Goal: Task Accomplishment & Management: Manage account settings

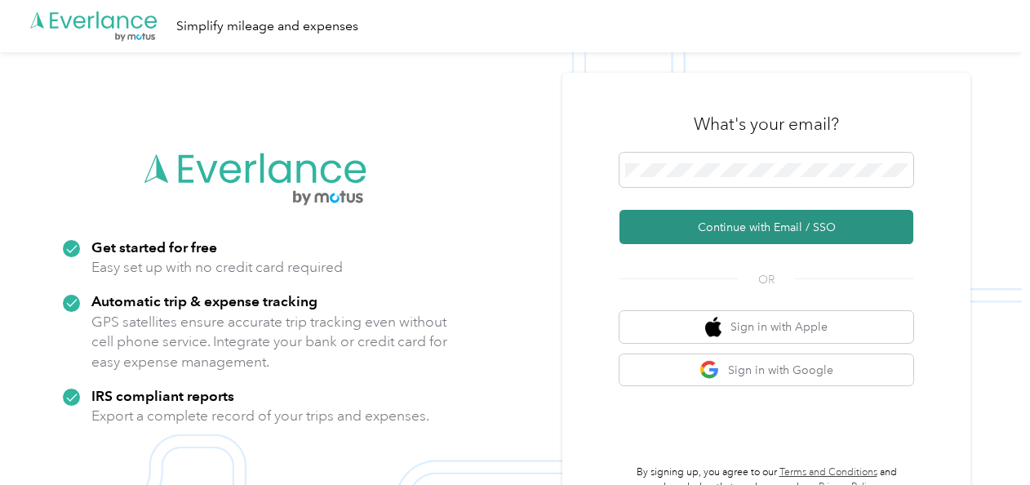
click at [697, 222] on button "Continue with Email / SSO" at bounding box center [767, 227] width 294 height 34
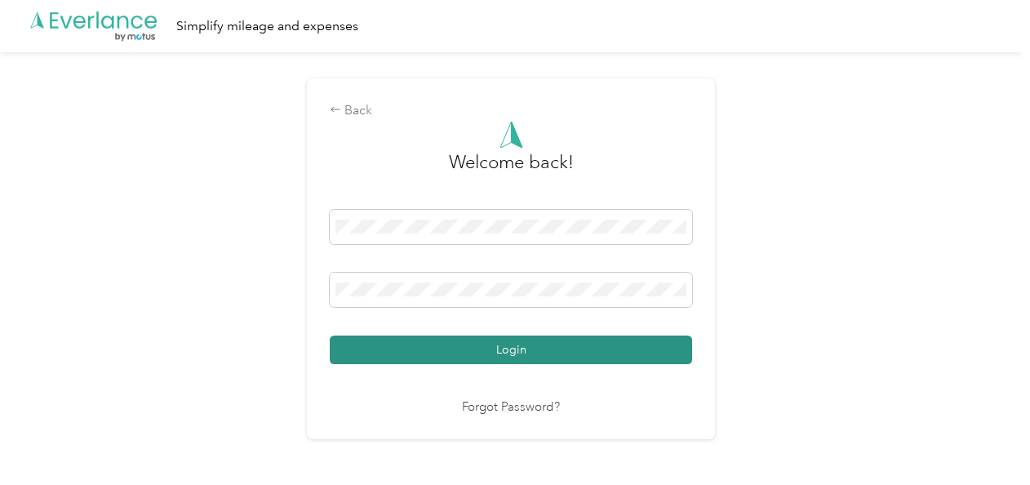
click at [563, 349] on button "Login" at bounding box center [511, 350] width 362 height 29
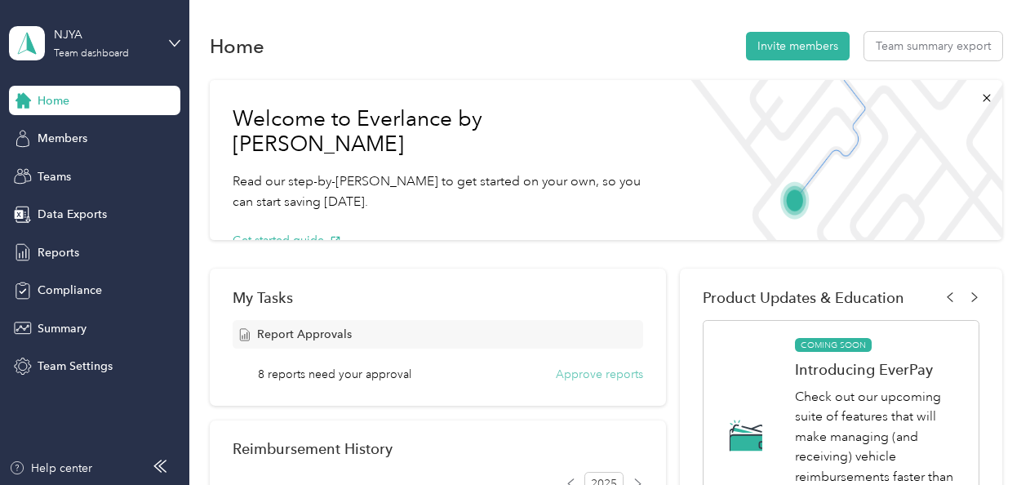
click at [564, 372] on button "Approve reports" at bounding box center [599, 374] width 87 height 17
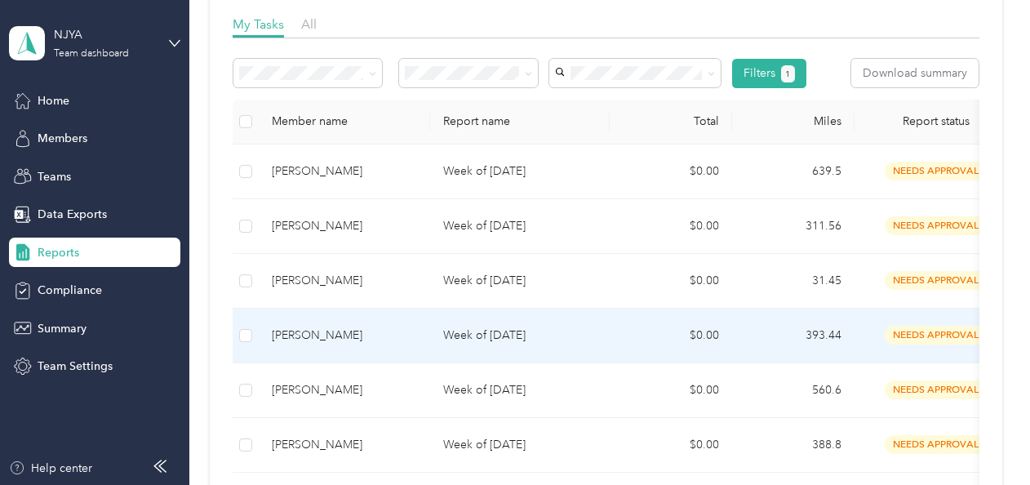
scroll to position [490, 0]
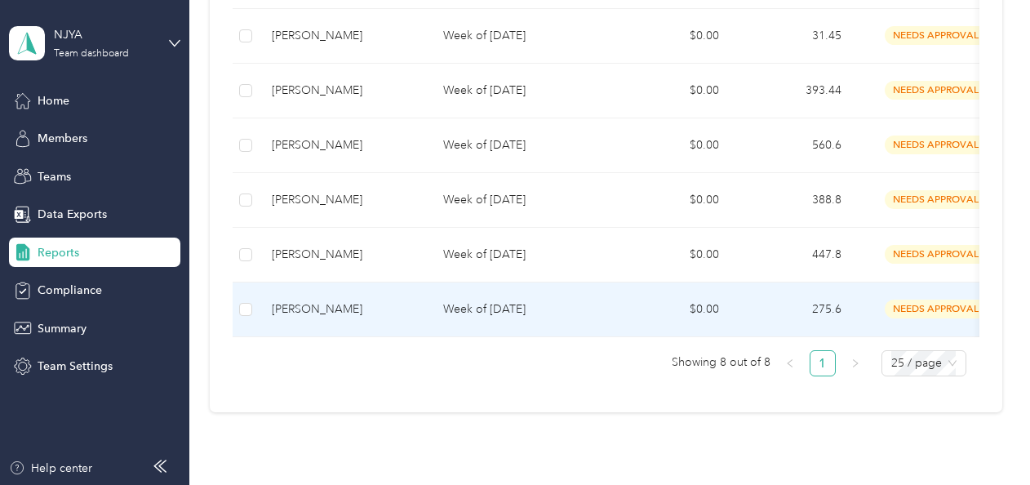
click at [482, 318] on td "Week of [DATE]" at bounding box center [520, 309] width 180 height 55
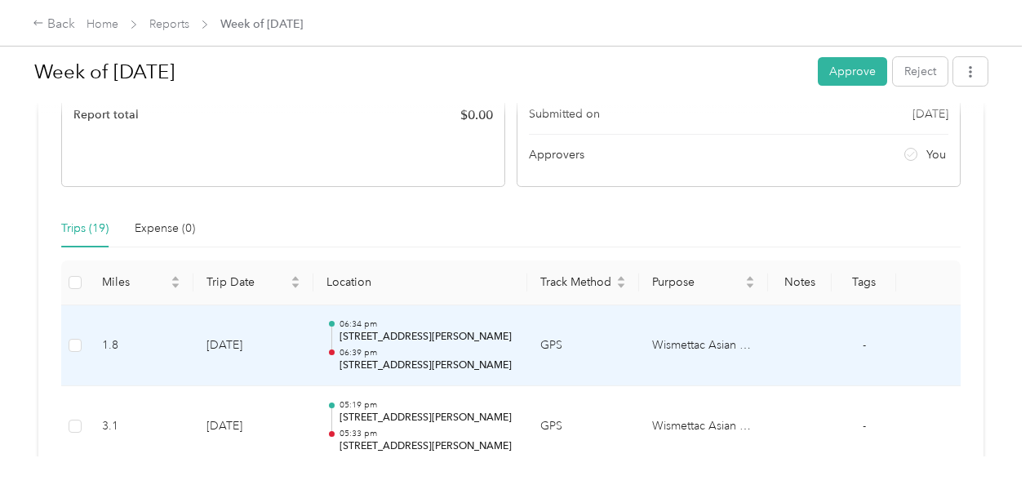
scroll to position [300, 0]
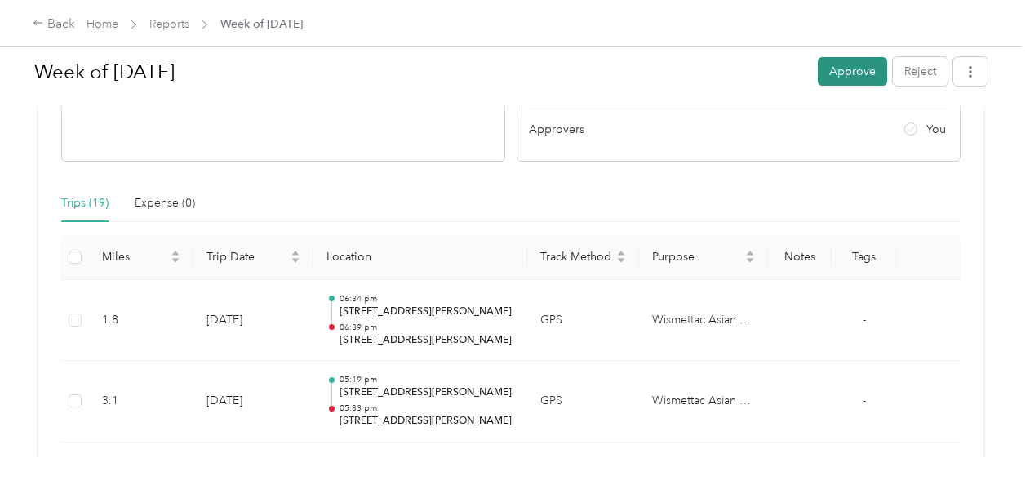
click at [871, 78] on button "Approve" at bounding box center [852, 71] width 69 height 29
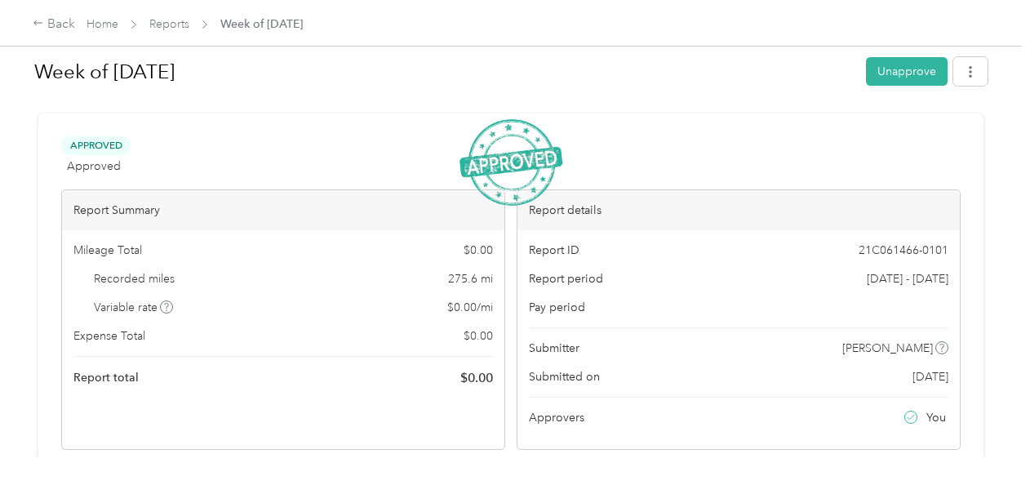
scroll to position [0, 0]
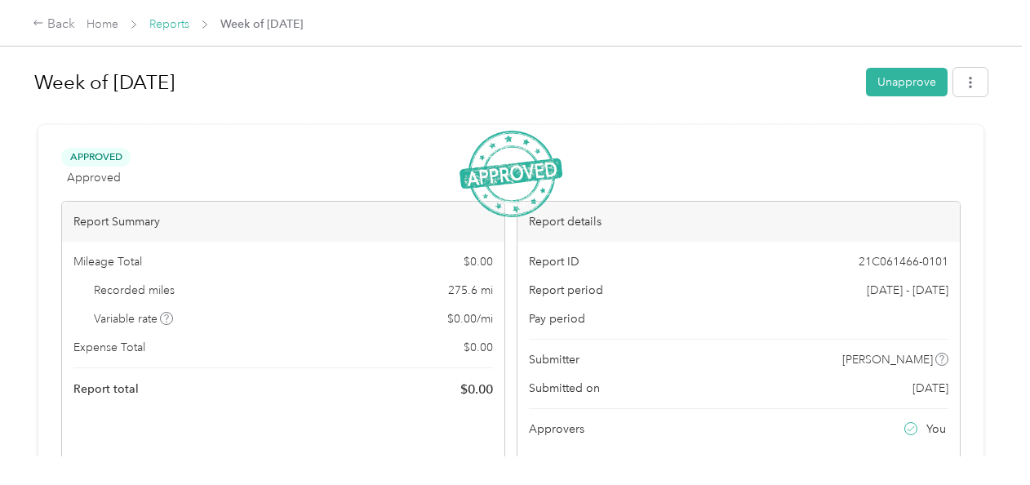
click at [164, 26] on link "Reports" at bounding box center [169, 24] width 40 height 14
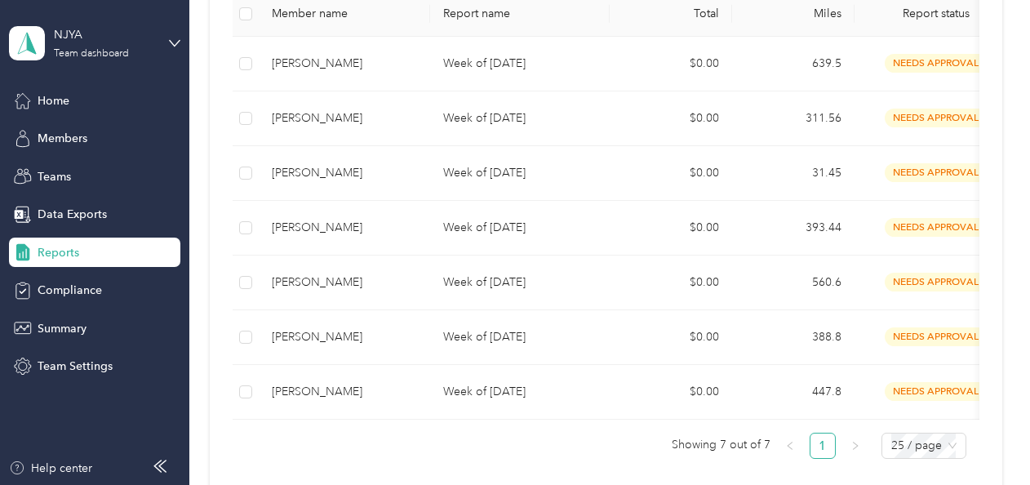
scroll to position [490, 0]
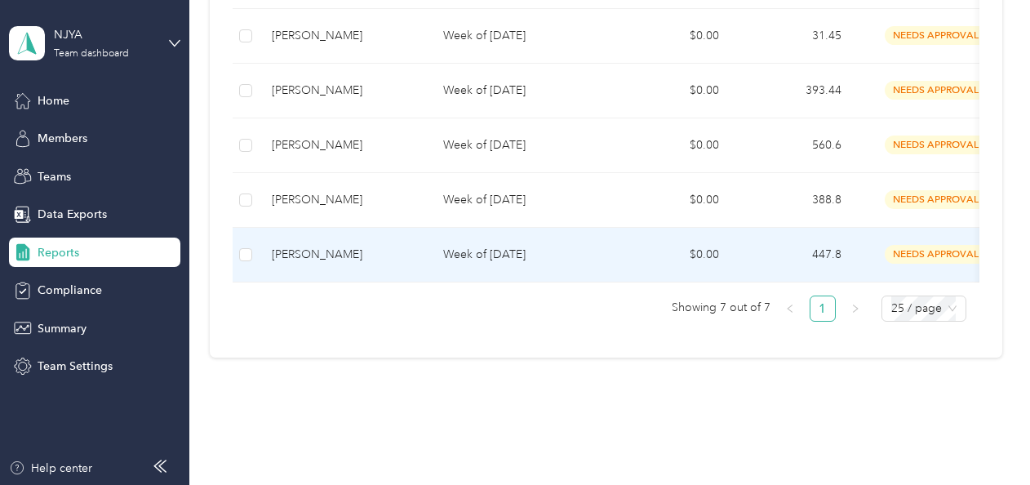
click at [469, 255] on p "Week of [DATE]" at bounding box center [519, 255] width 153 height 18
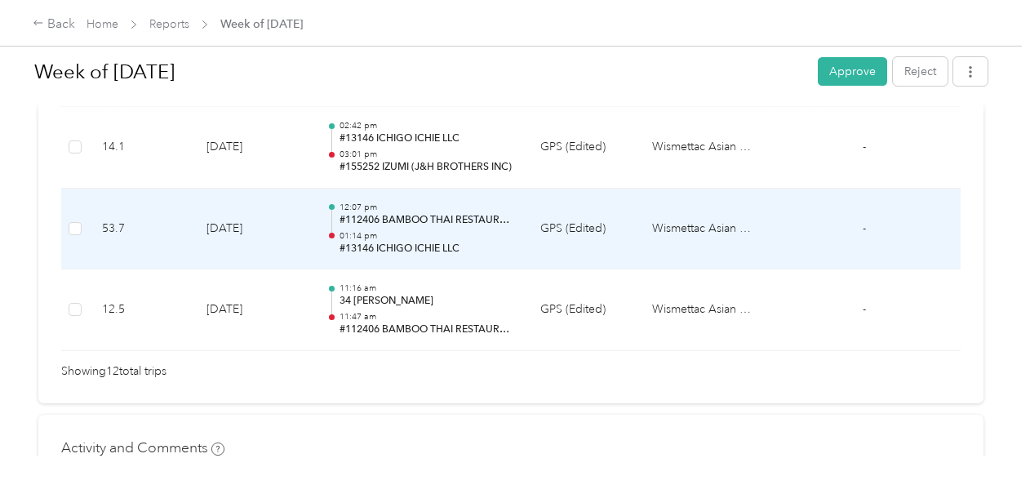
scroll to position [1224, 0]
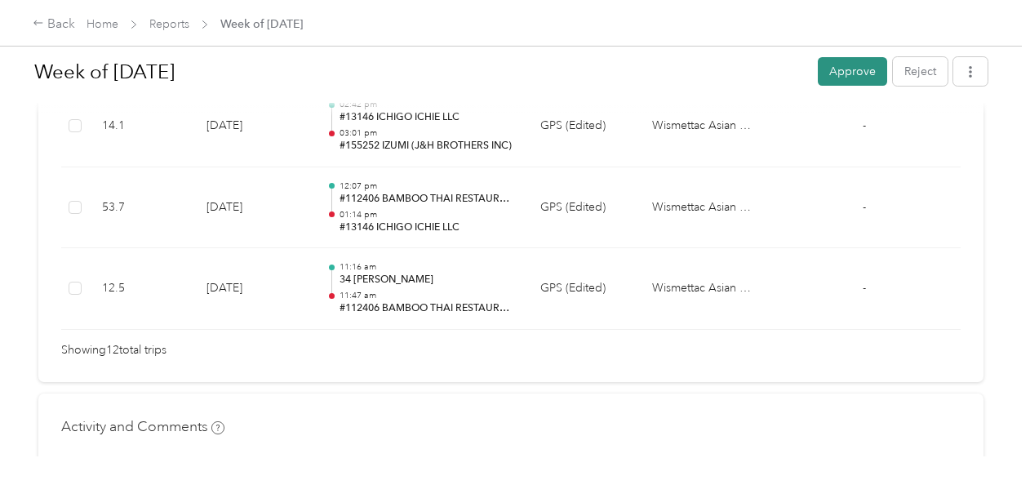
click at [836, 76] on button "Approve" at bounding box center [852, 71] width 69 height 29
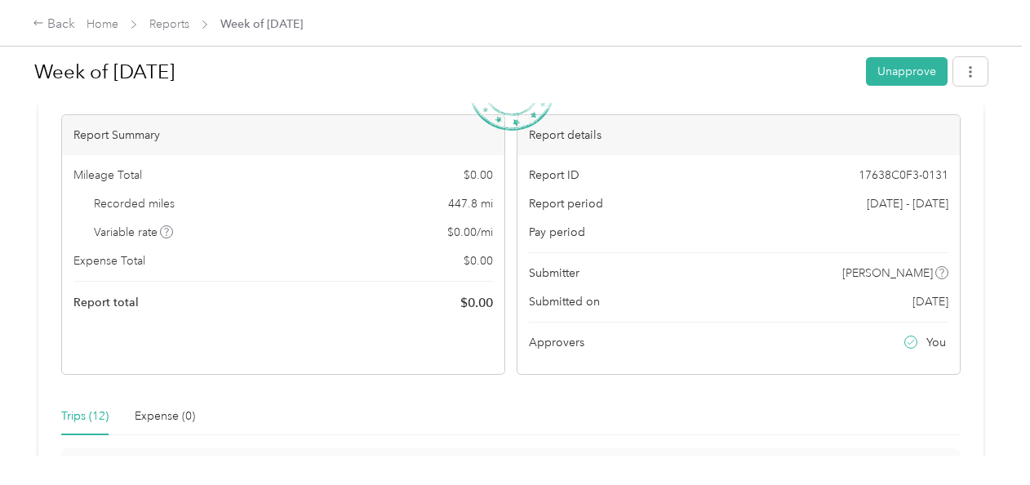
scroll to position [0, 0]
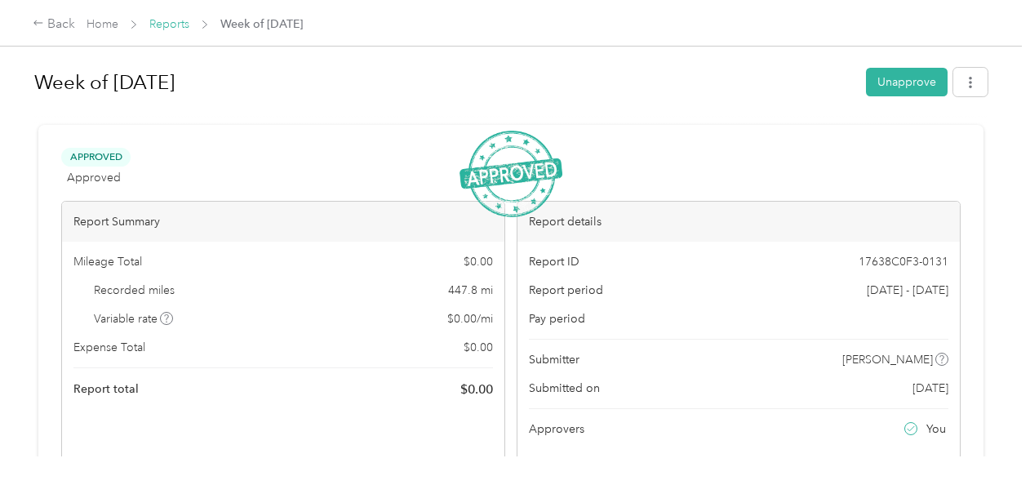
click at [185, 26] on link "Reports" at bounding box center [169, 24] width 40 height 14
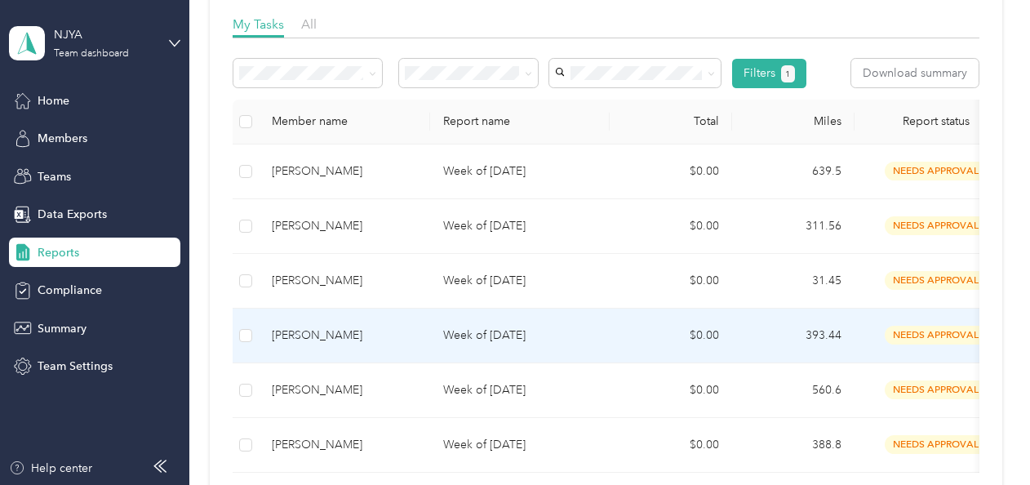
scroll to position [487, 0]
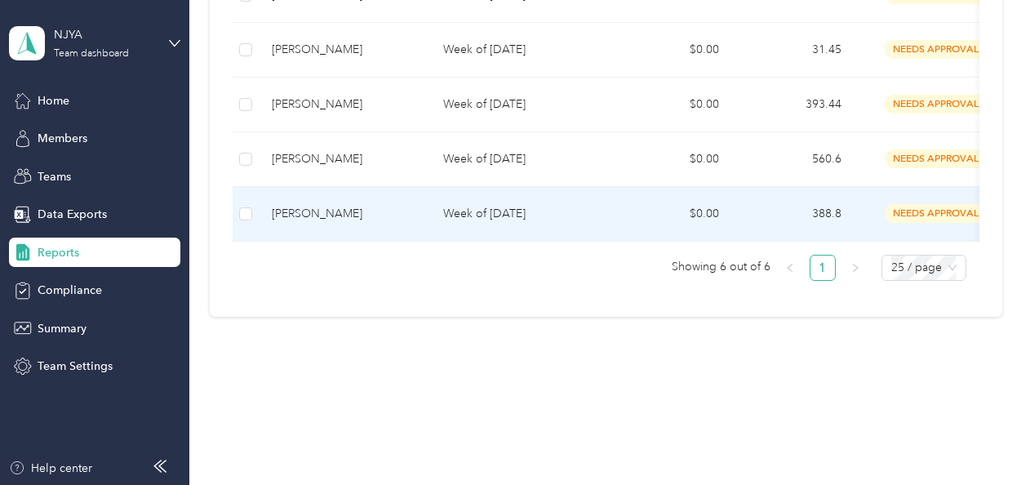
click at [445, 207] on p "Week of [DATE]" at bounding box center [519, 214] width 153 height 18
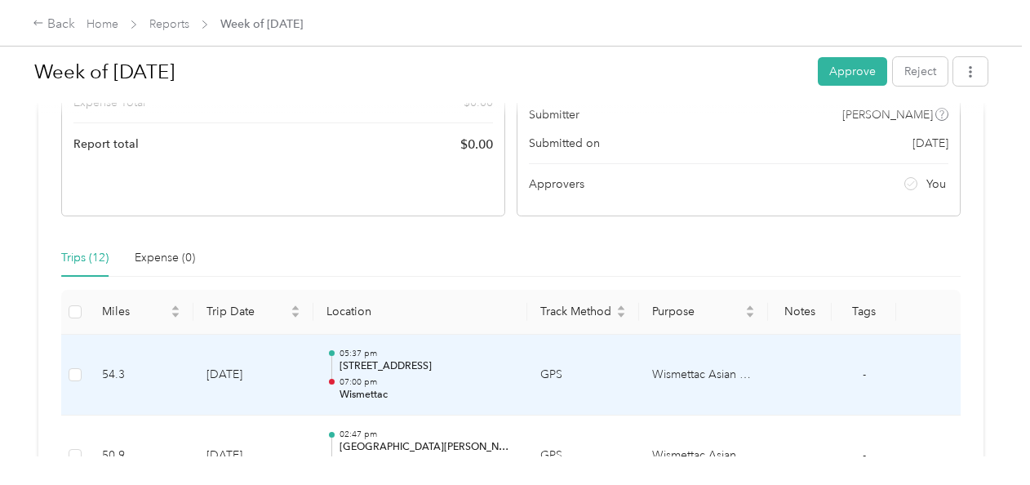
scroll to position [82, 0]
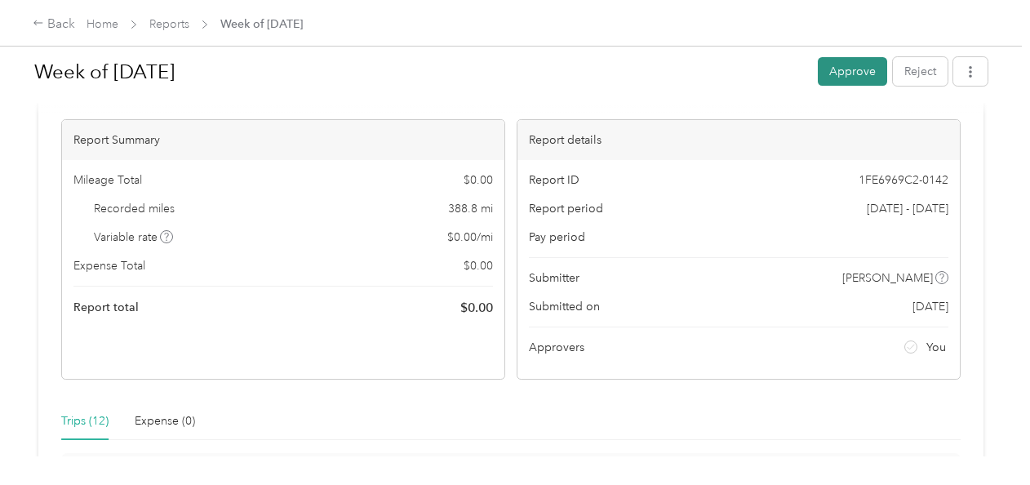
click at [867, 64] on button "Approve" at bounding box center [852, 71] width 69 height 29
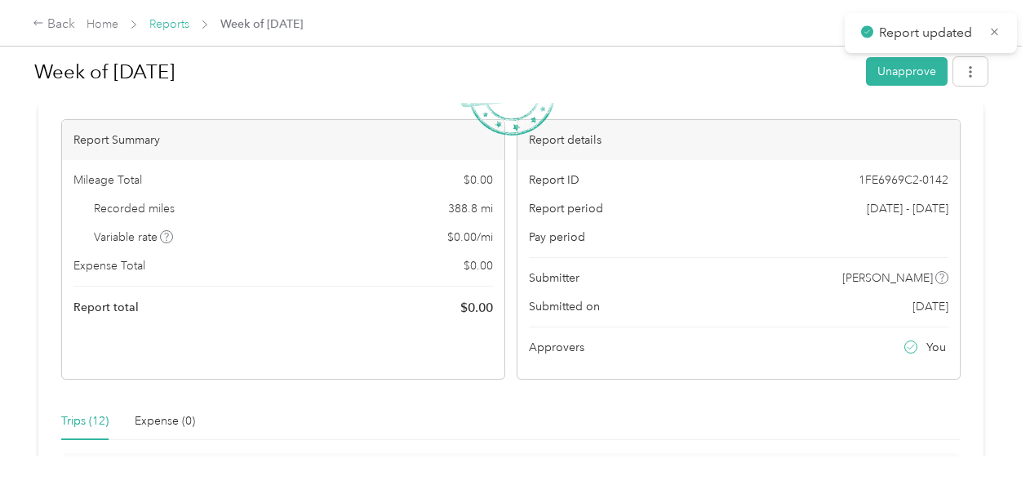
click at [170, 20] on link "Reports" at bounding box center [169, 24] width 40 height 14
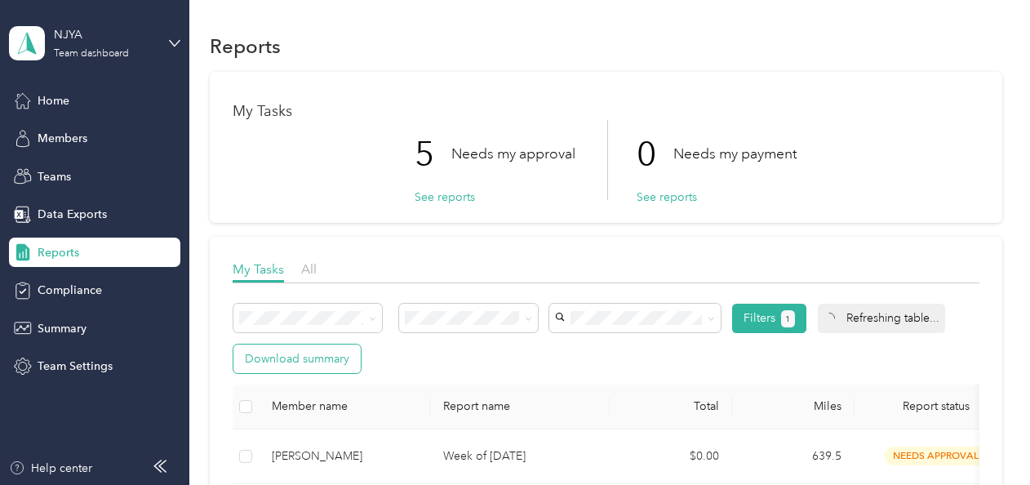
scroll to position [327, 0]
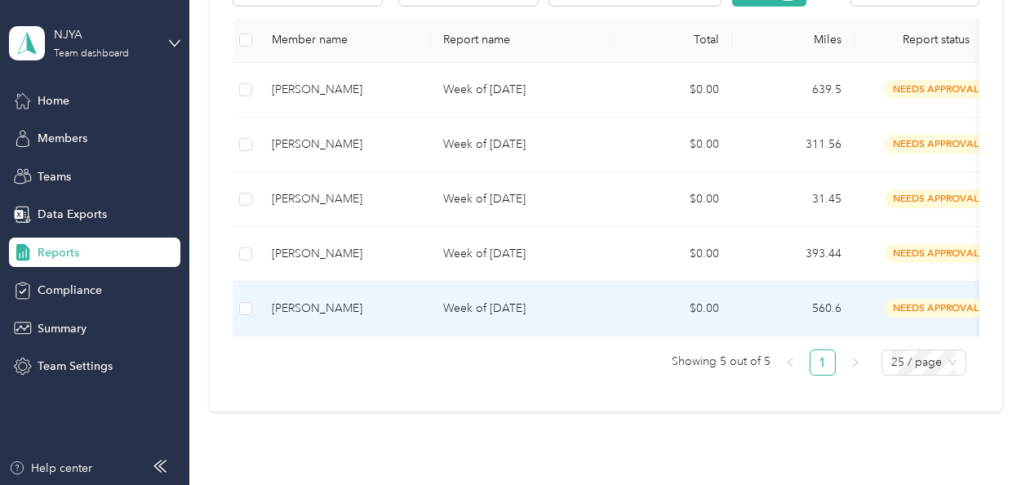
click at [527, 317] on td "Week of [DATE]" at bounding box center [520, 309] width 180 height 55
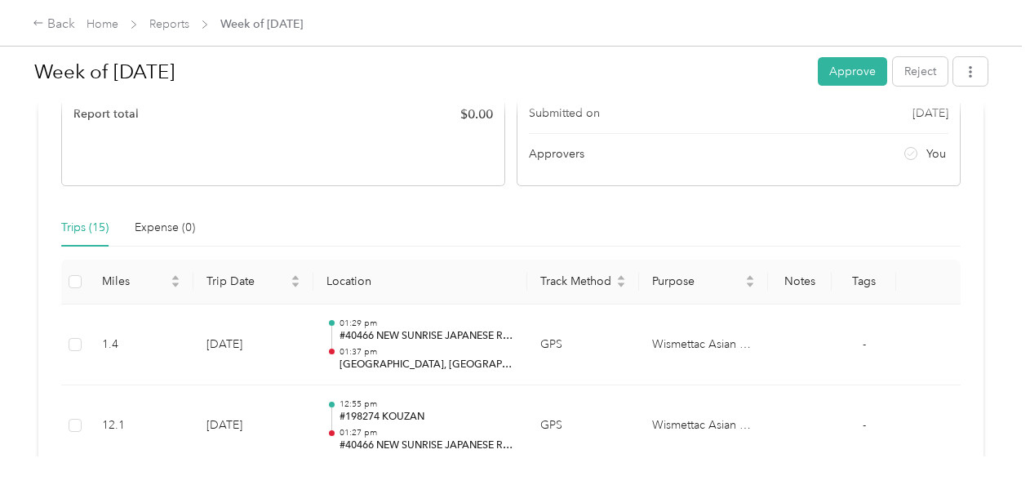
scroll to position [245, 0]
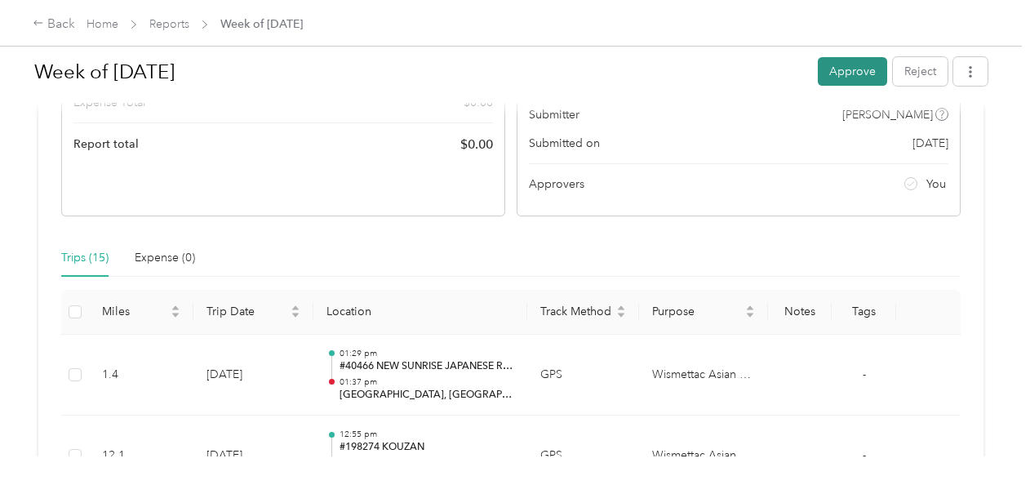
click at [839, 72] on button "Approve" at bounding box center [852, 71] width 69 height 29
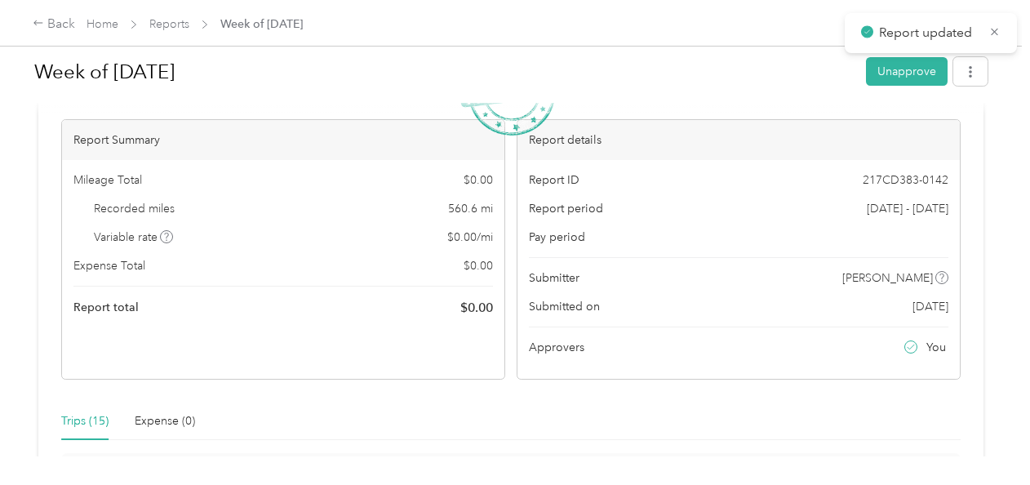
scroll to position [82, 0]
click at [159, 20] on link "Reports" at bounding box center [169, 24] width 40 height 14
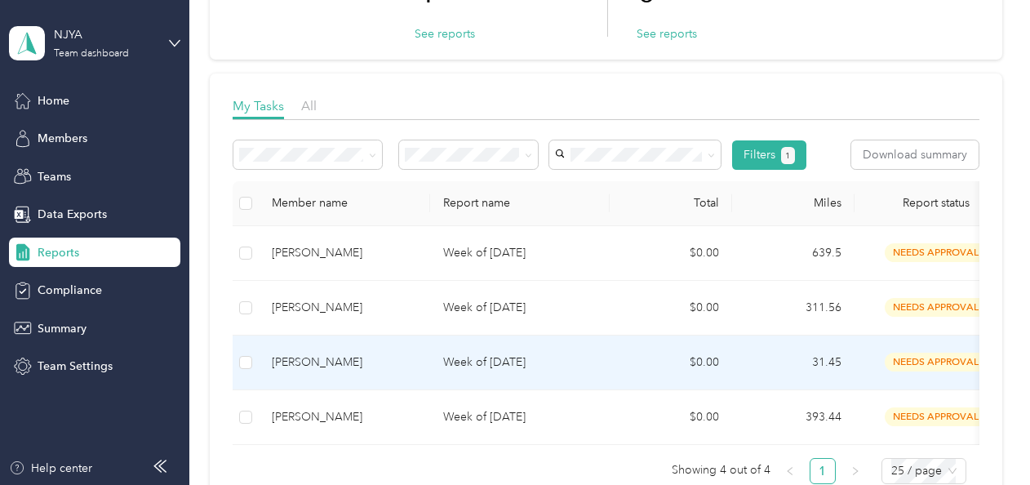
scroll to position [245, 0]
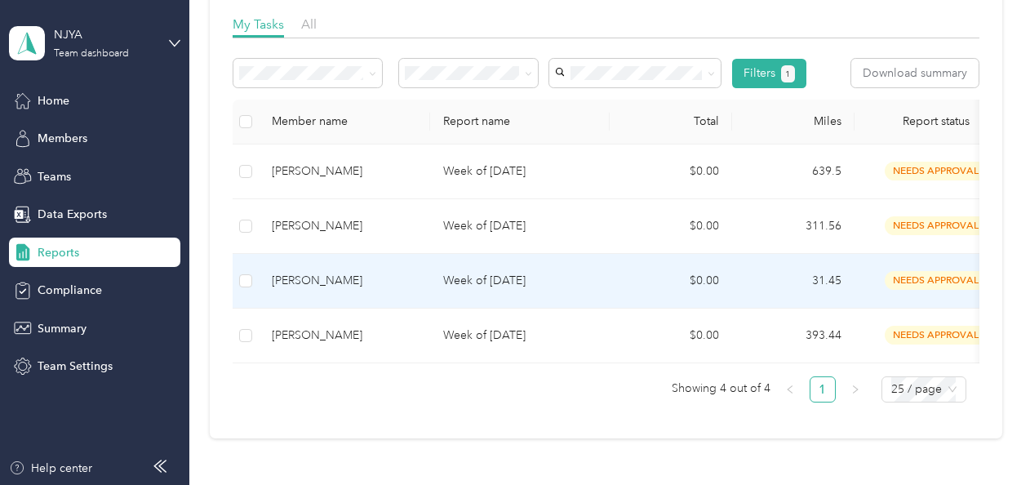
click at [503, 262] on td "Week of [DATE]" at bounding box center [520, 281] width 180 height 55
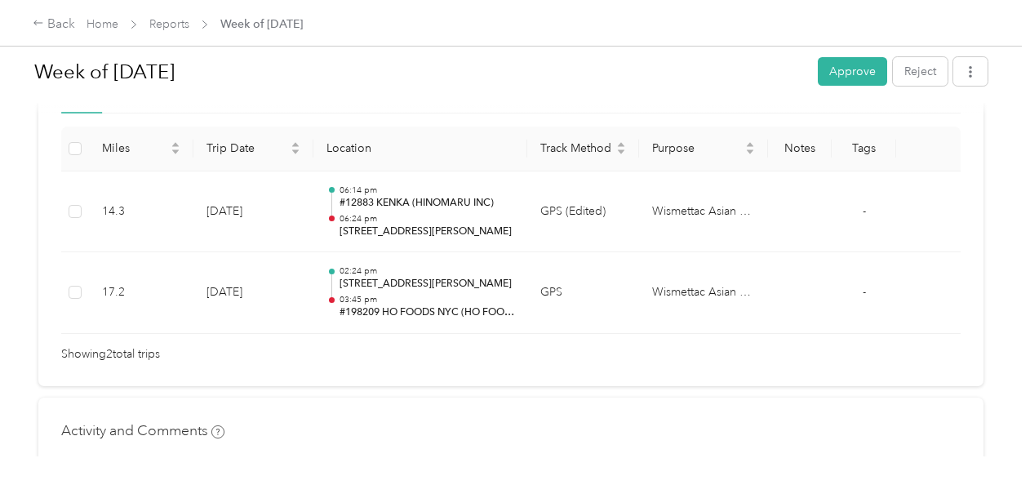
scroll to position [245, 0]
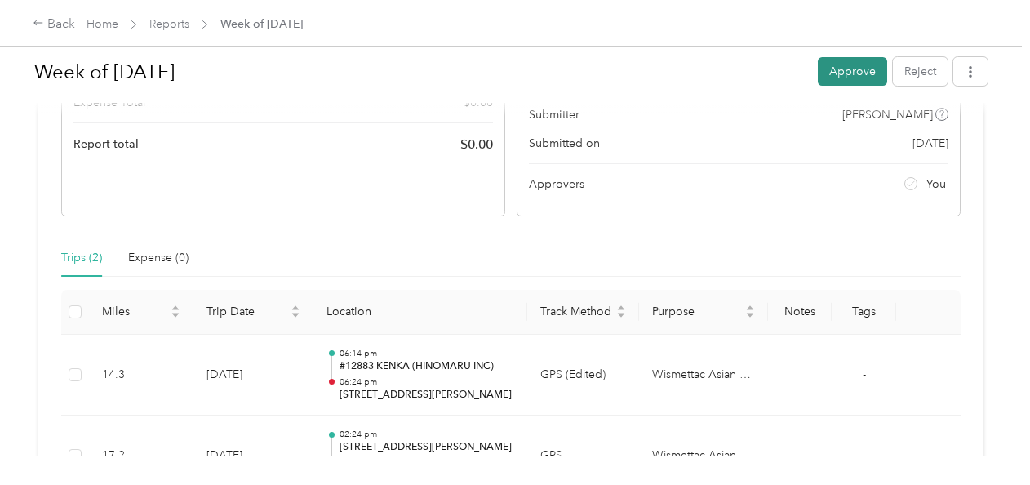
click at [845, 67] on button "Approve" at bounding box center [852, 71] width 69 height 29
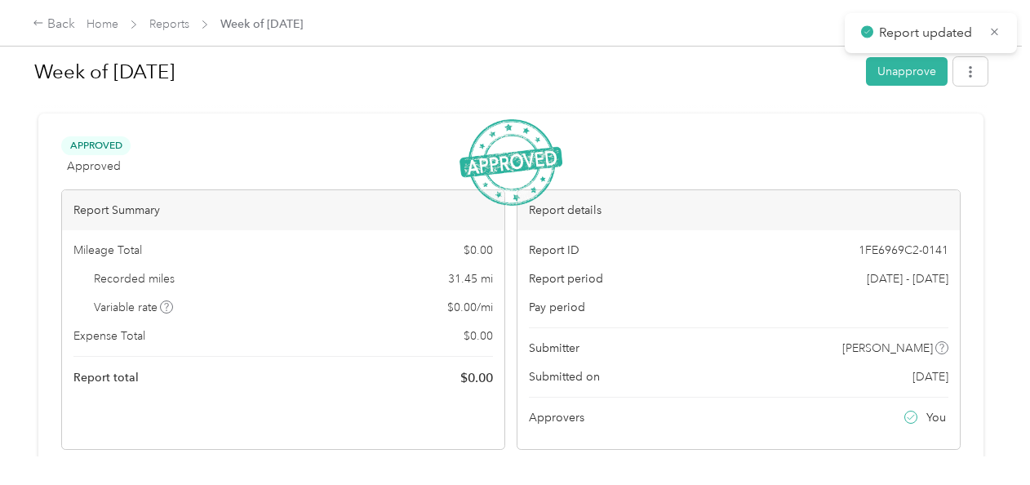
scroll to position [0, 0]
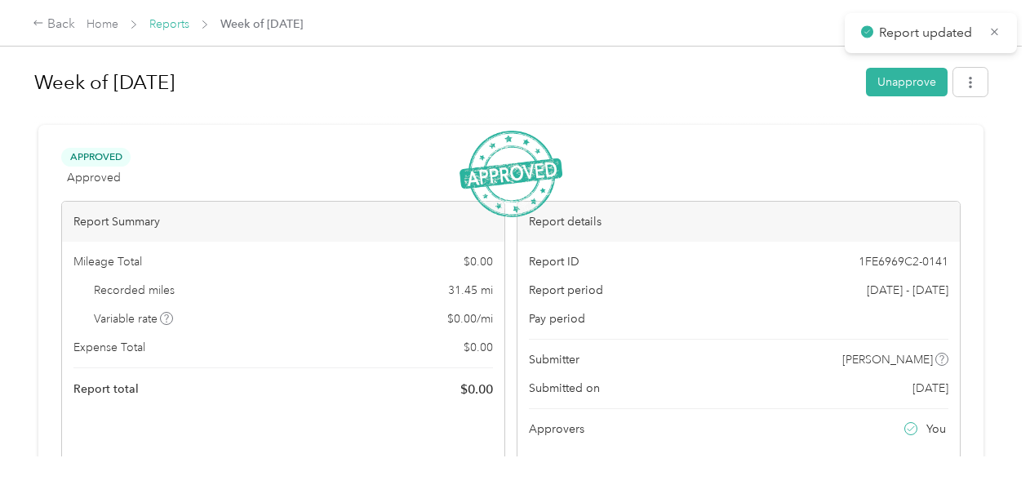
click at [163, 24] on link "Reports" at bounding box center [169, 24] width 40 height 14
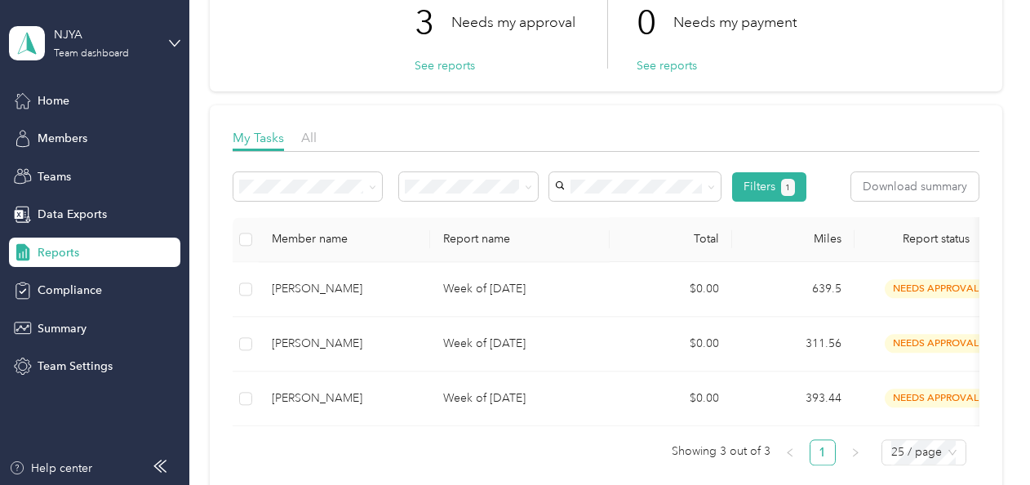
scroll to position [245, 0]
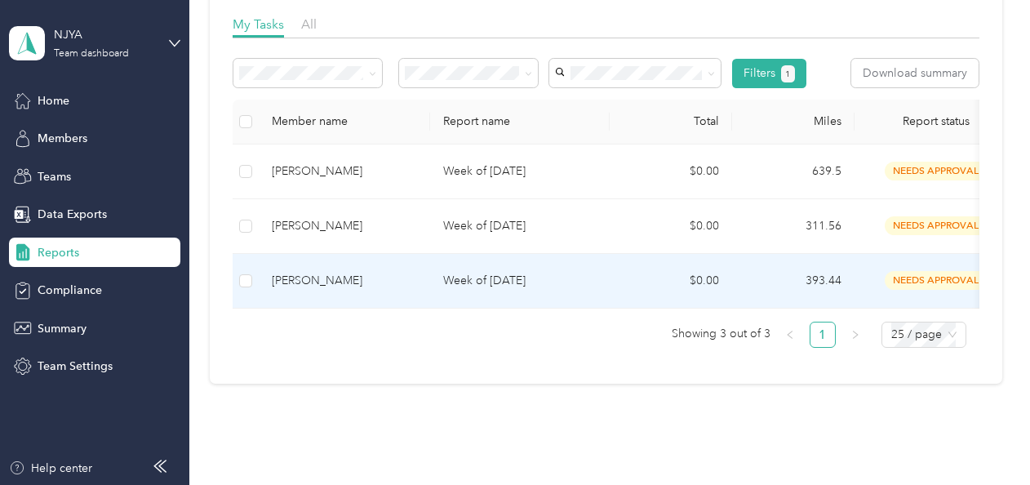
click at [454, 279] on p "Week of [DATE]" at bounding box center [519, 281] width 153 height 18
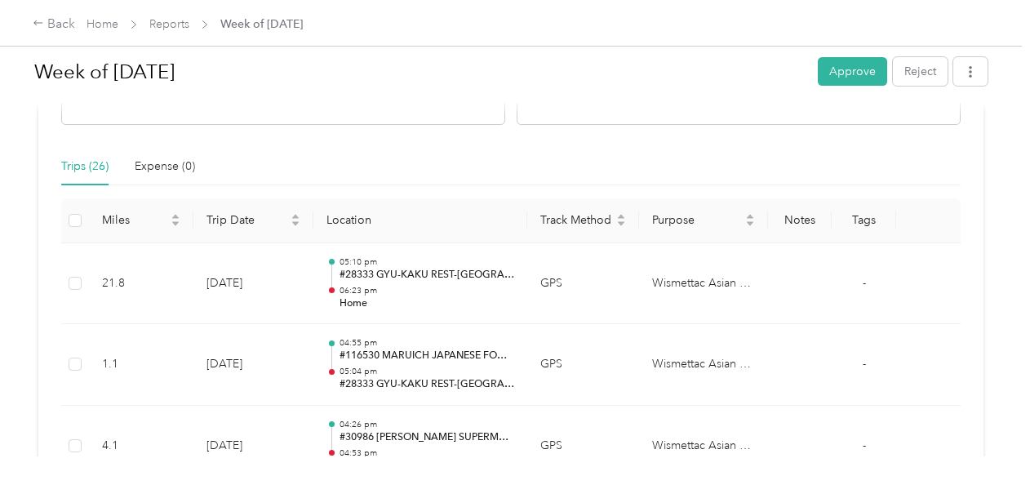
scroll to position [327, 0]
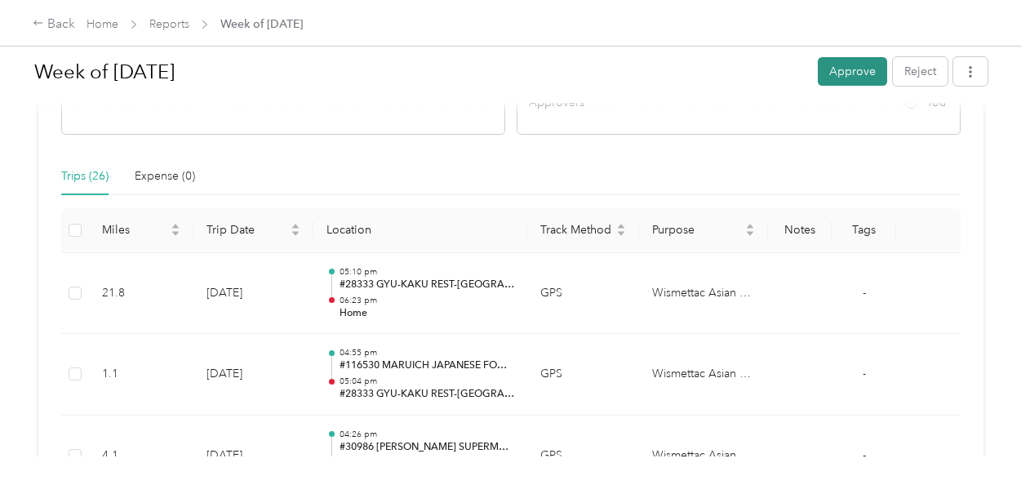
click at [839, 73] on button "Approve" at bounding box center [852, 71] width 69 height 29
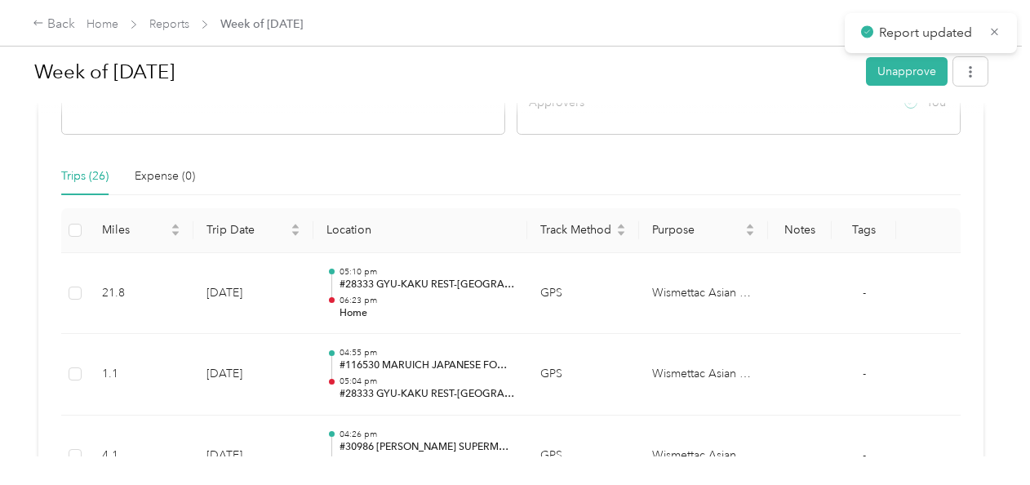
scroll to position [0, 0]
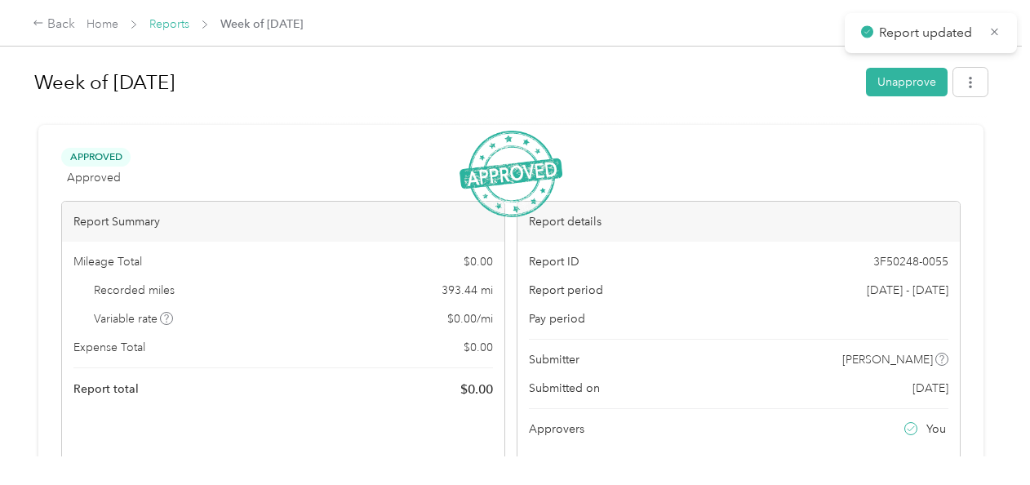
click at [164, 26] on link "Reports" at bounding box center [169, 24] width 40 height 14
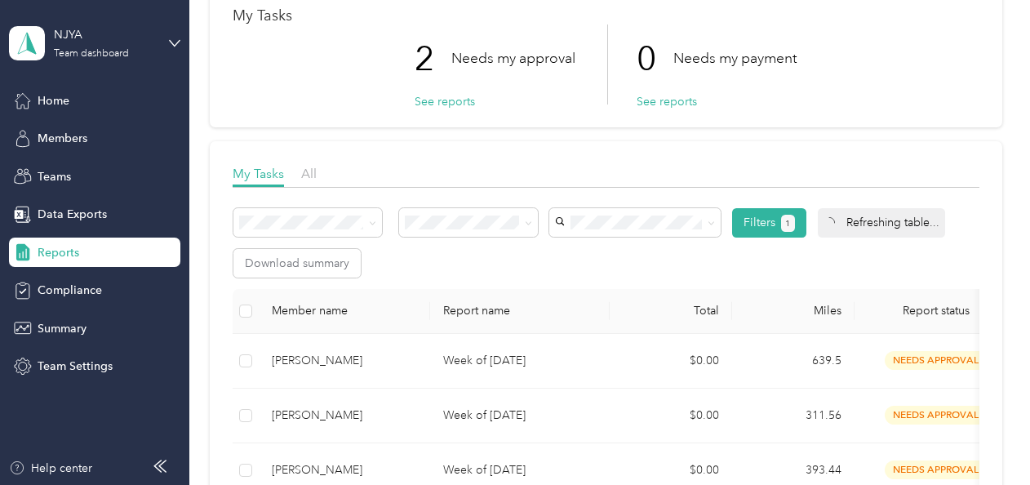
scroll to position [245, 0]
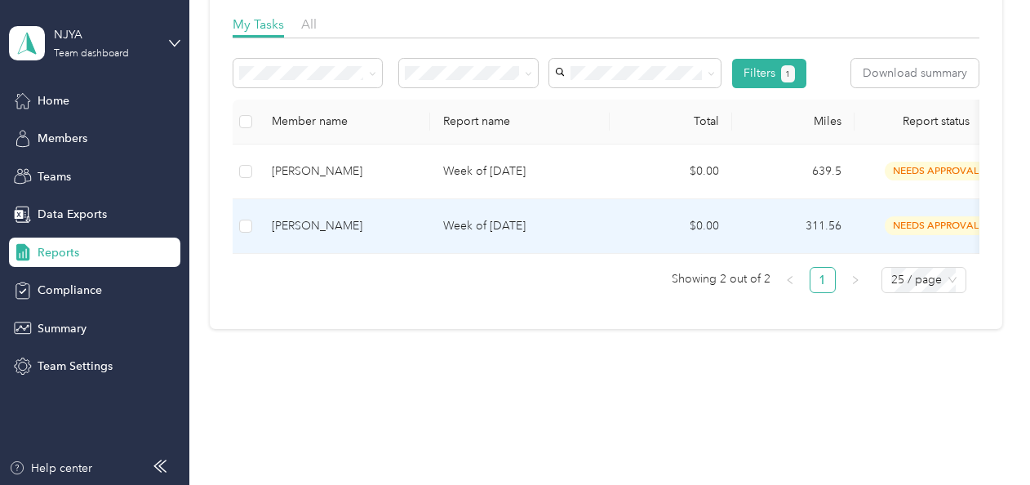
click at [513, 215] on td "Week of [DATE]" at bounding box center [520, 226] width 180 height 55
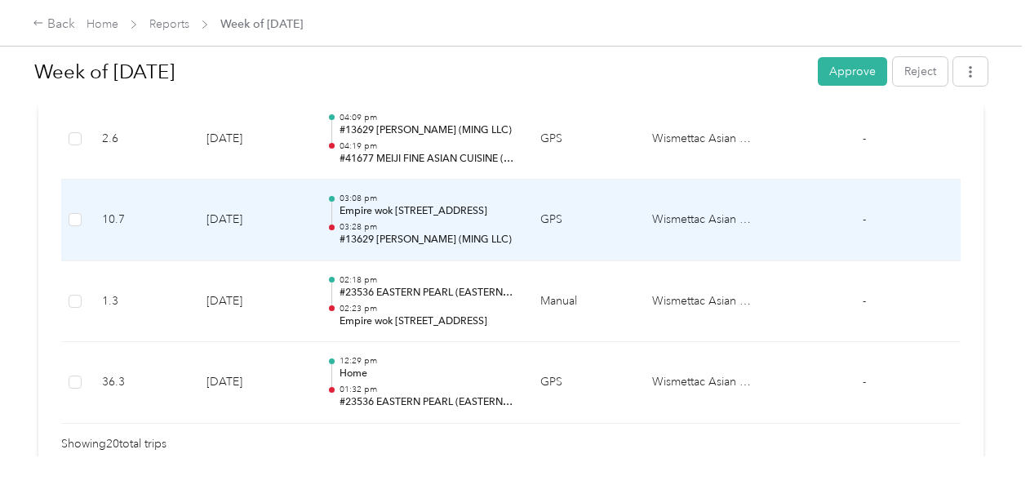
scroll to position [1796, 0]
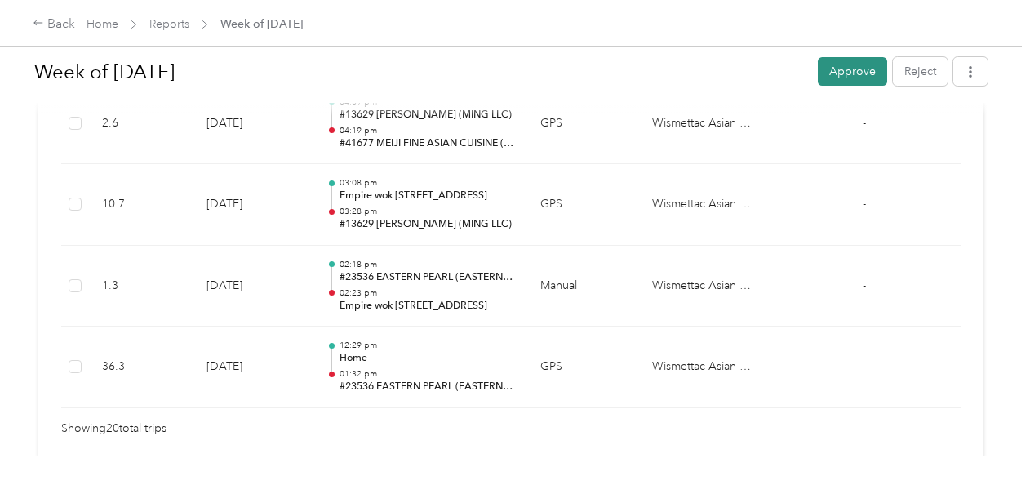
click at [857, 67] on button "Approve" at bounding box center [852, 71] width 69 height 29
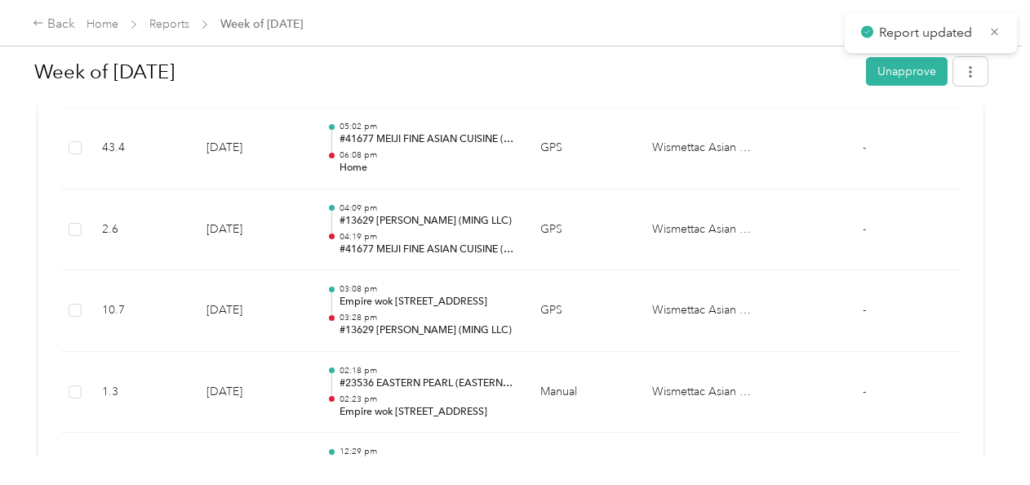
scroll to position [1551, 0]
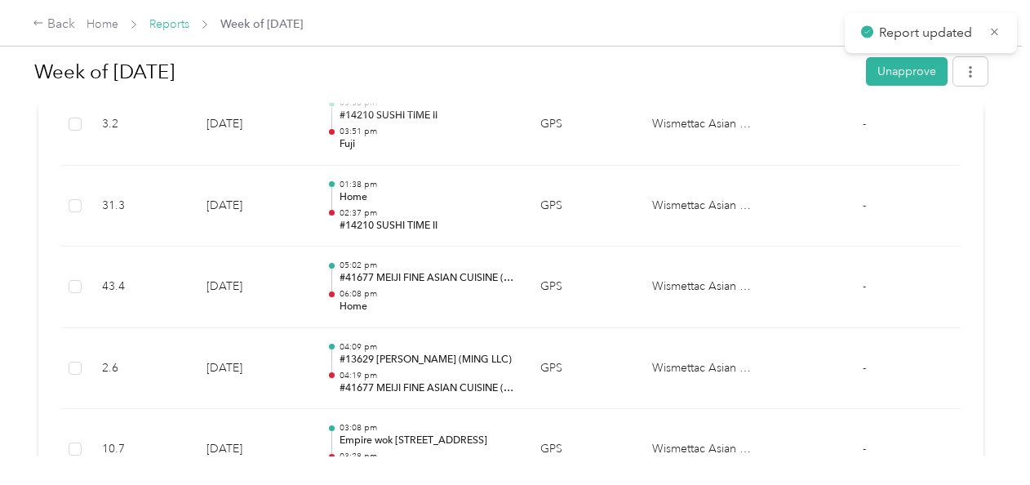
click at [184, 17] on link "Reports" at bounding box center [169, 24] width 40 height 14
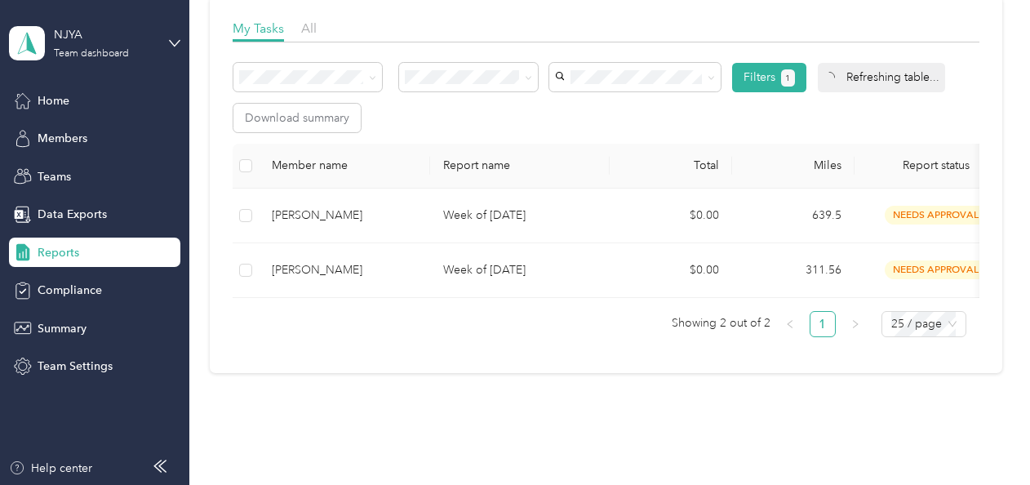
scroll to position [214, 0]
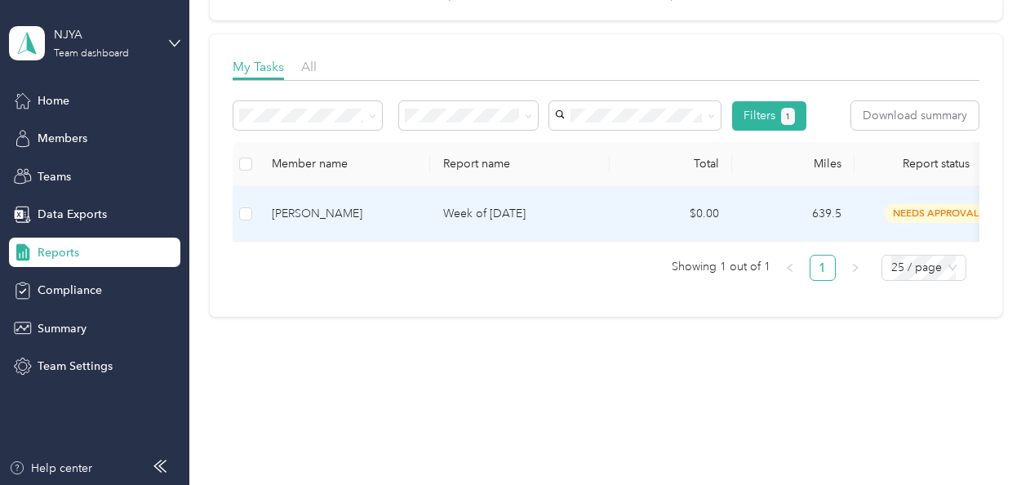
click at [434, 204] on td "Week of [DATE]" at bounding box center [520, 214] width 180 height 55
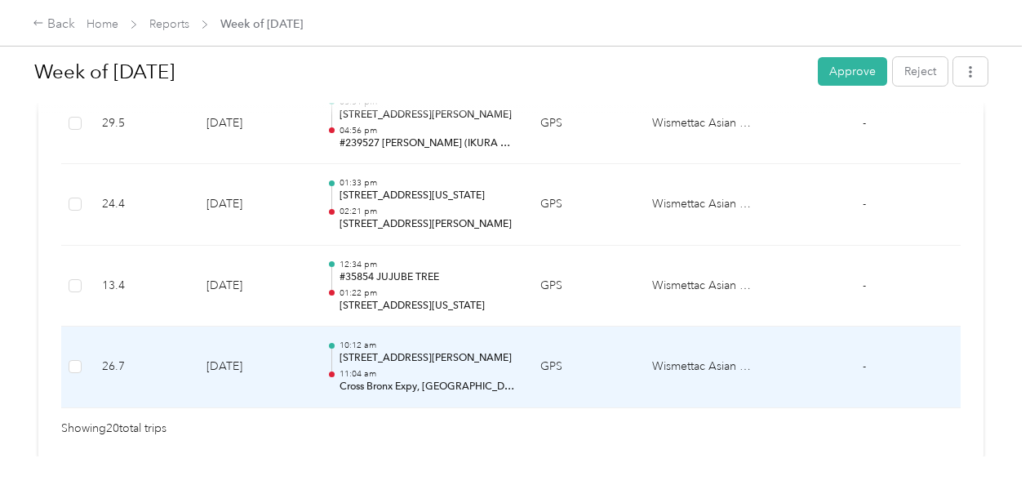
scroll to position [1878, 0]
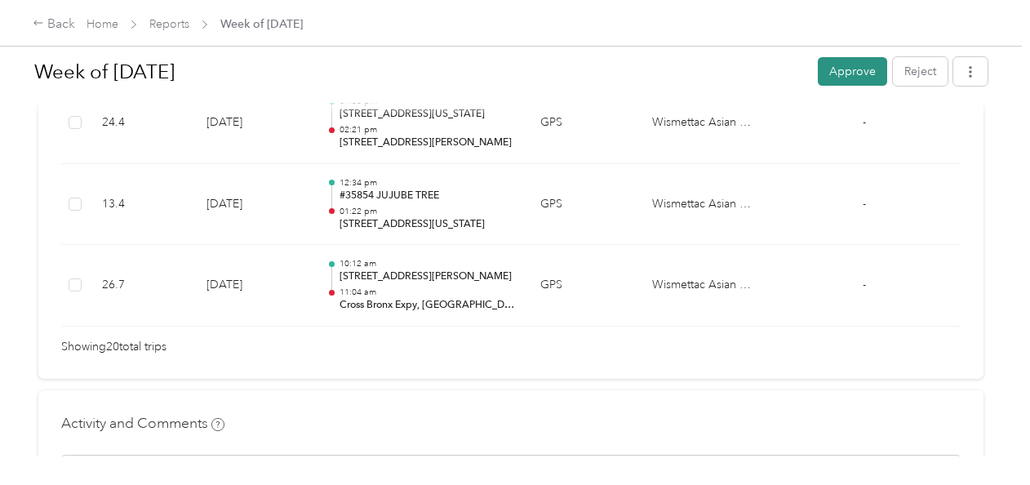
click at [850, 75] on button "Approve" at bounding box center [852, 71] width 69 height 29
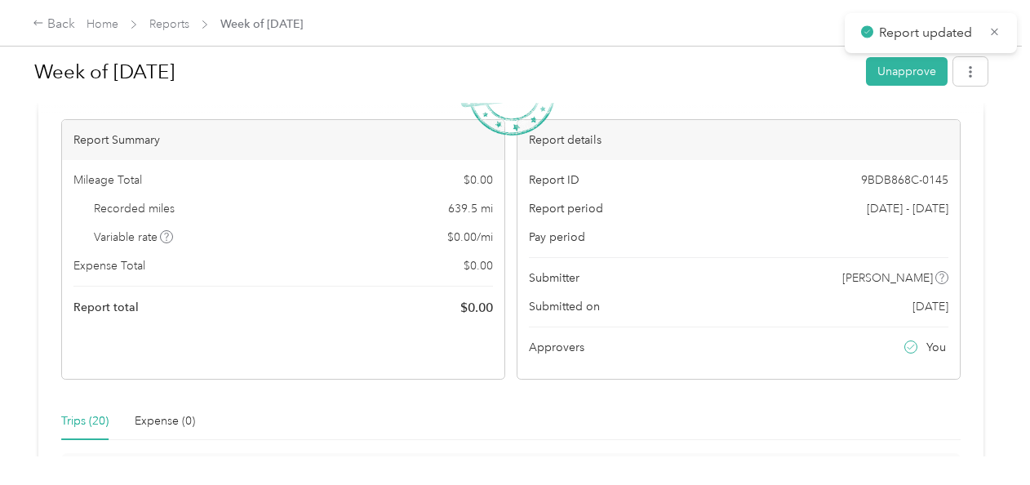
scroll to position [0, 0]
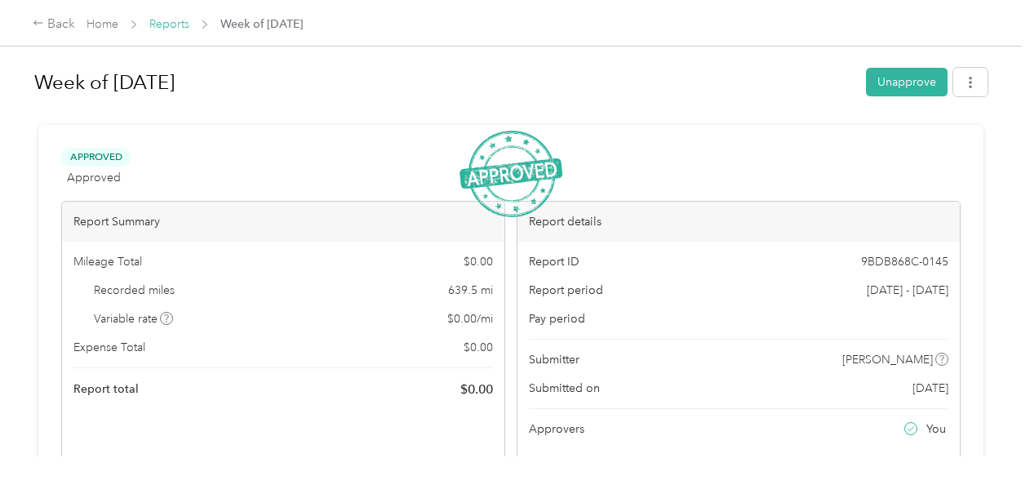
click at [168, 21] on link "Reports" at bounding box center [169, 24] width 40 height 14
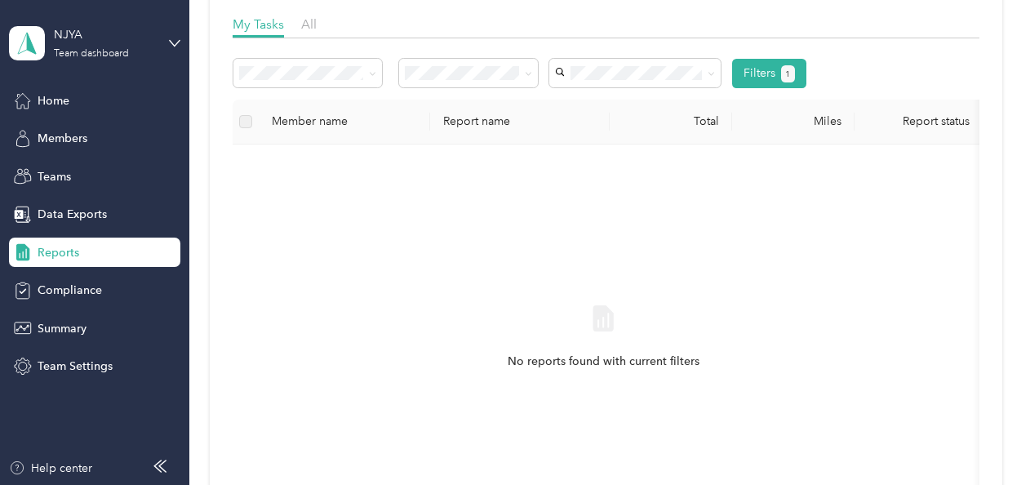
scroll to position [490, 0]
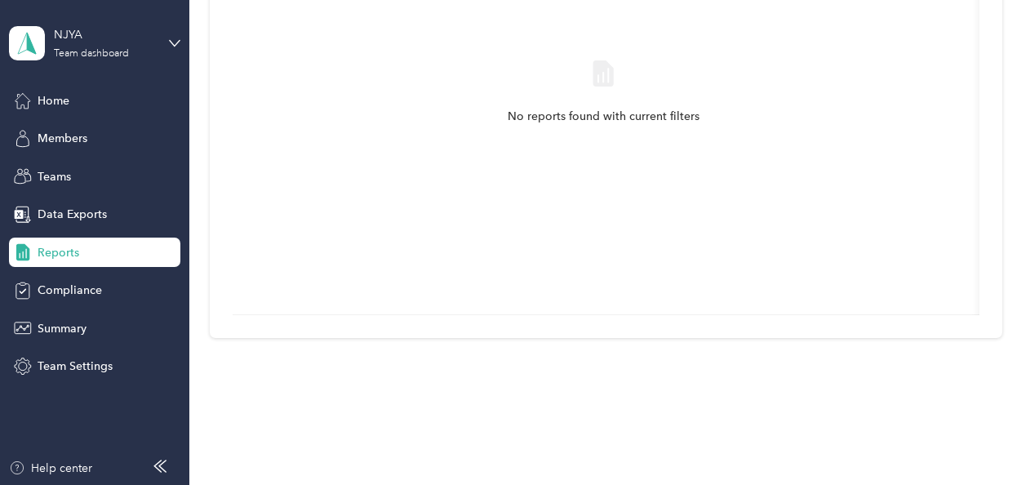
click at [80, 116] on div "Home Members Teams Data Exports Reports Compliance Summary Team Settings" at bounding box center [94, 234] width 171 height 296
click at [65, 97] on span "Home" at bounding box center [54, 100] width 32 height 17
